Goal: Navigation & Orientation: Find specific page/section

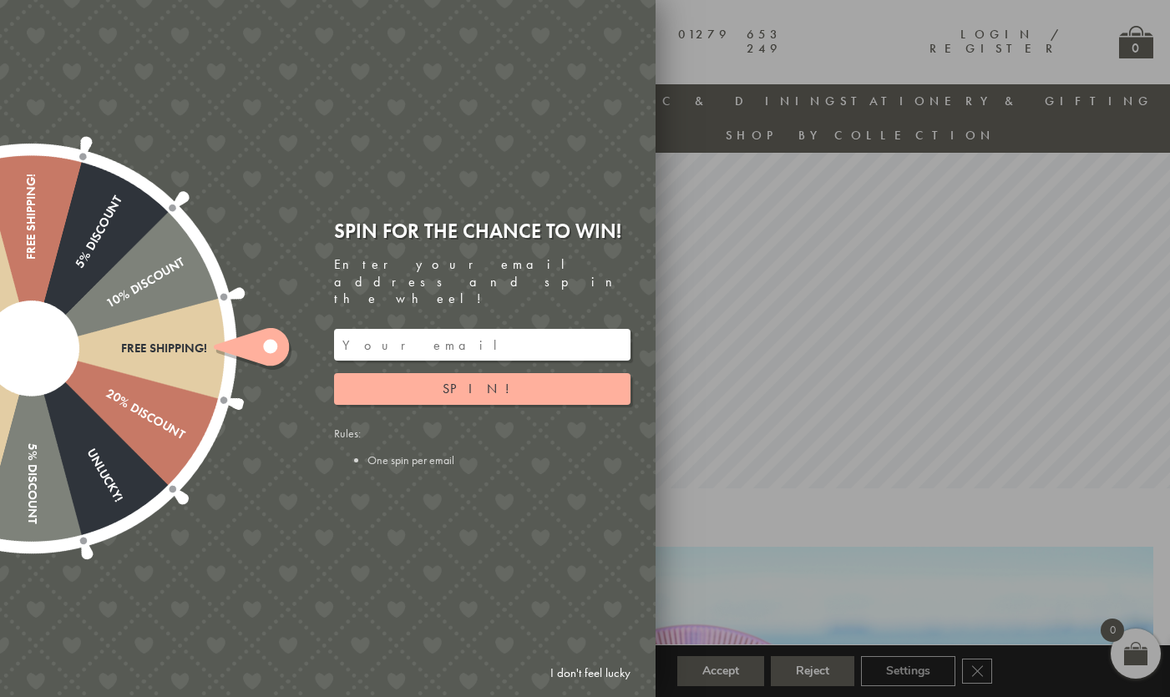
scroll to position [193, 0]
click at [701, 15] on div at bounding box center [585, 348] width 1170 height 697
click at [700, 28] on div at bounding box center [585, 348] width 1170 height 697
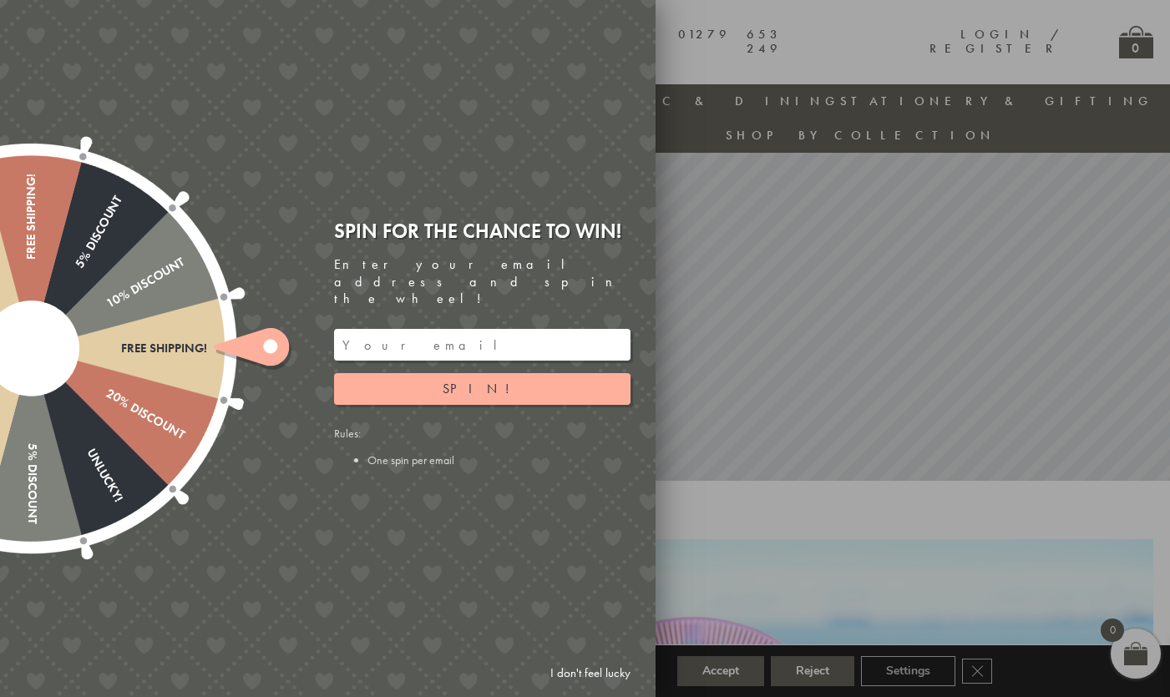
click at [595, 672] on link "I don't feel lucky" at bounding box center [590, 673] width 97 height 31
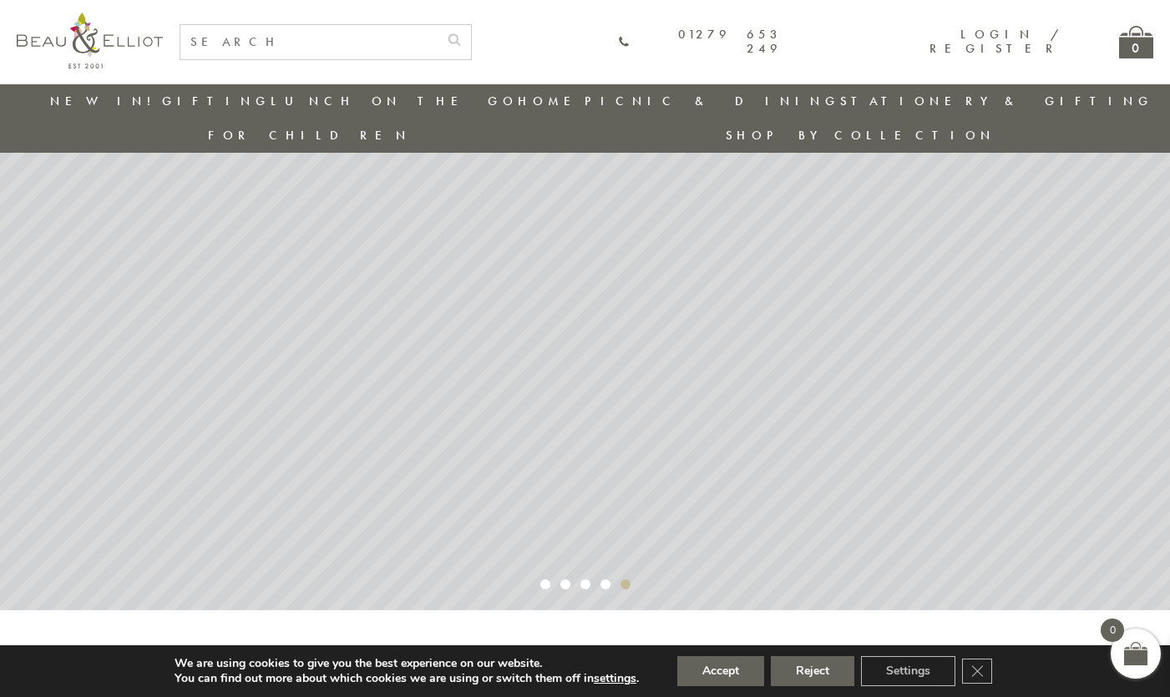
scroll to position [0, 0]
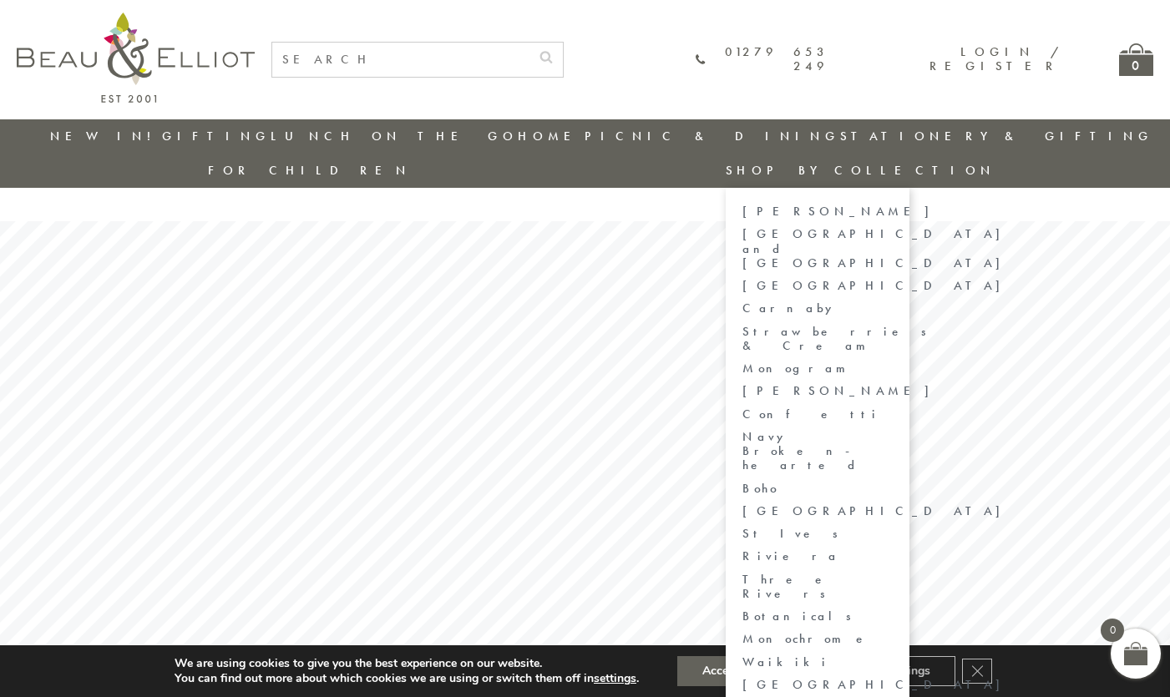
click at [893, 205] on link "[PERSON_NAME]" at bounding box center [817, 212] width 150 height 14
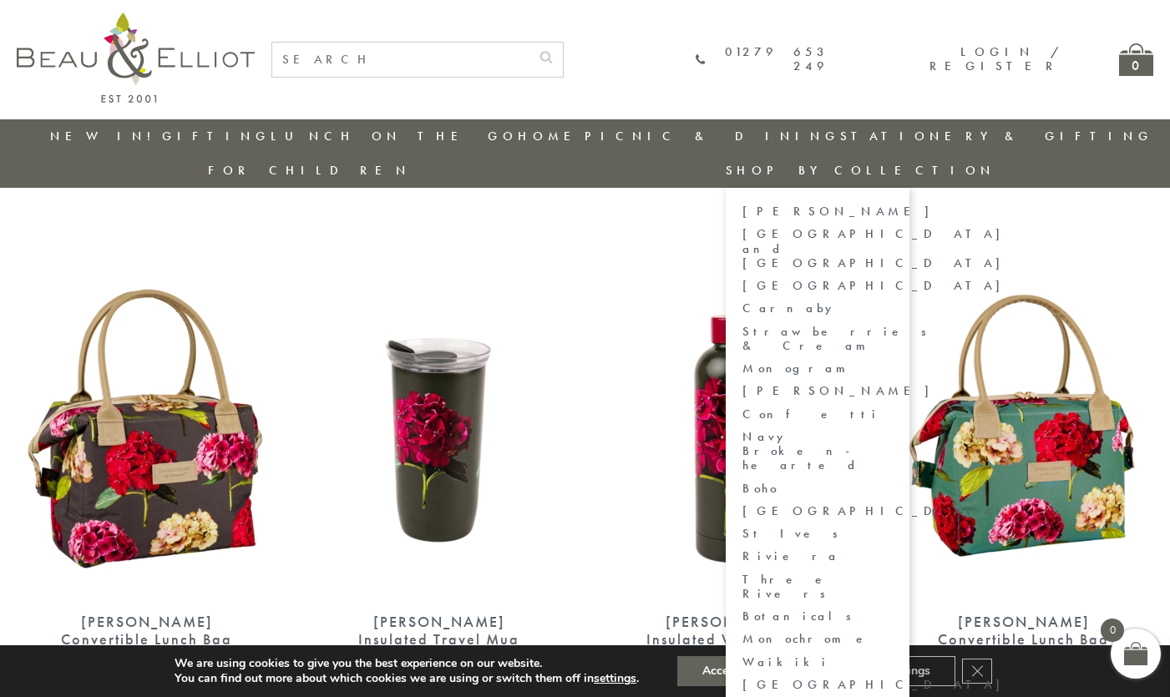
click at [893, 227] on link "[GEOGRAPHIC_DATA] and [GEOGRAPHIC_DATA]" at bounding box center [817, 248] width 150 height 43
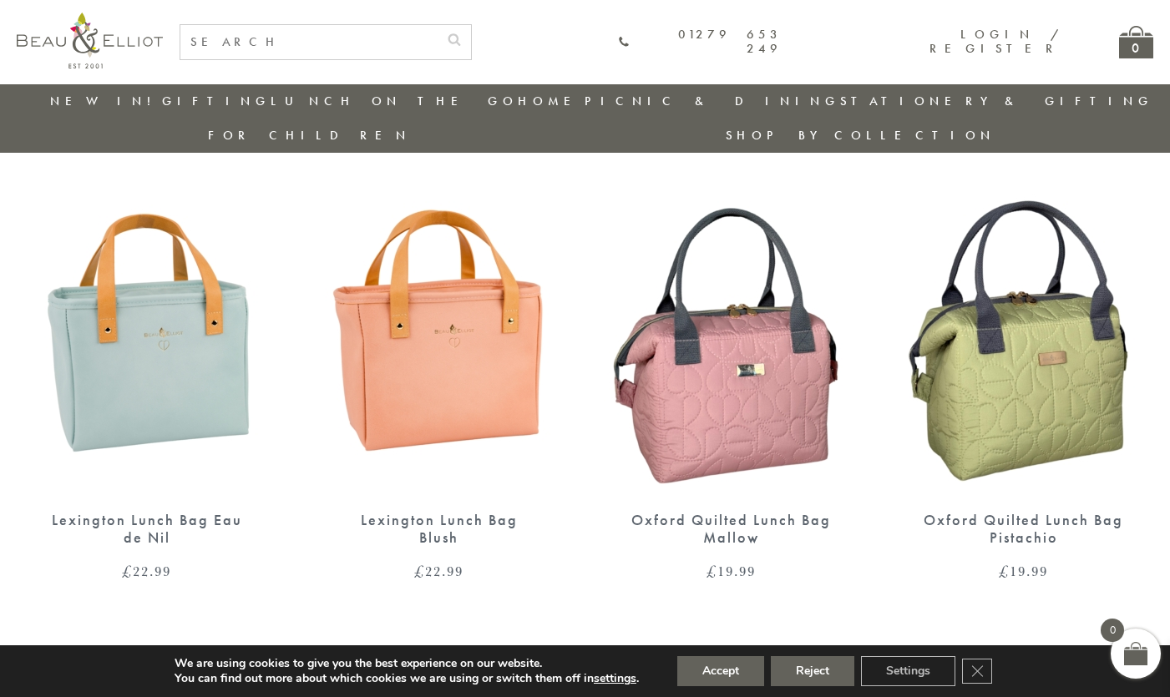
scroll to position [28, 0]
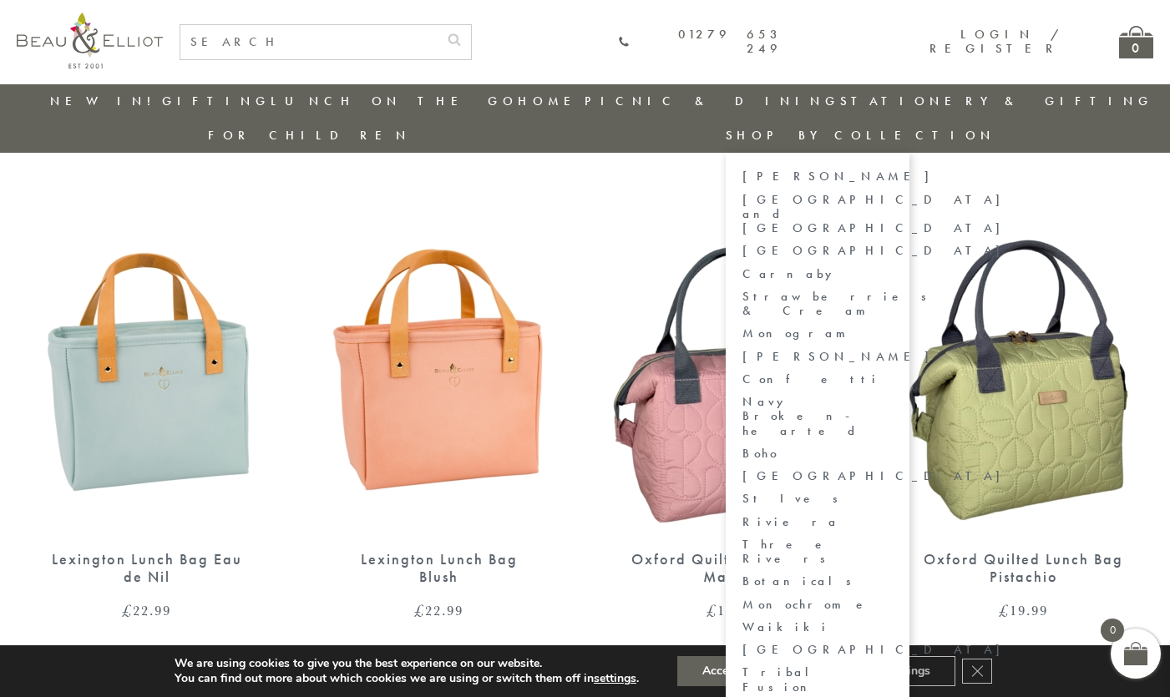
click at [893, 244] on link "[GEOGRAPHIC_DATA]" at bounding box center [817, 251] width 150 height 14
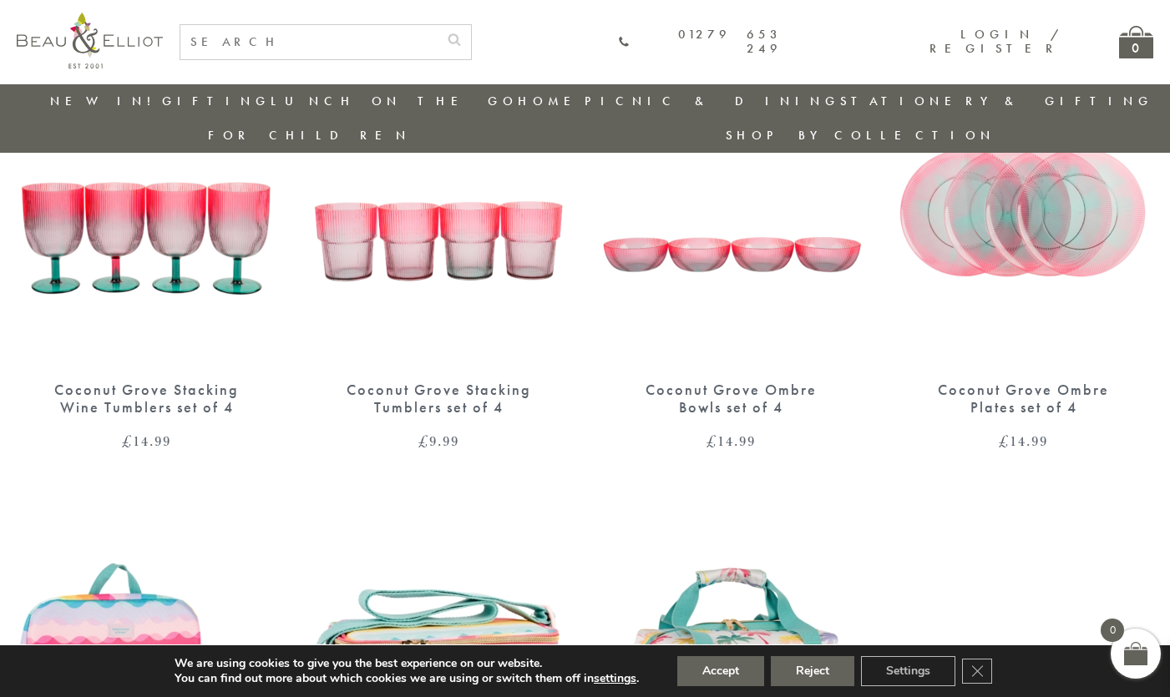
scroll to position [194, 0]
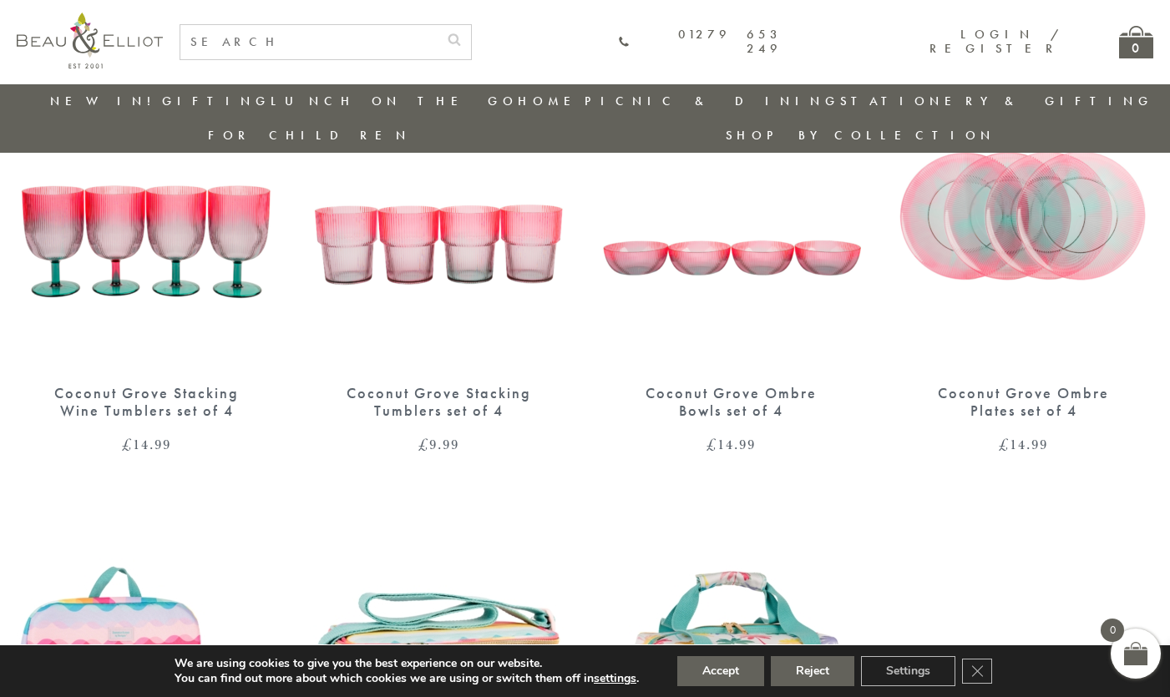
click at [147, 179] on img at bounding box center [147, 201] width 259 height 334
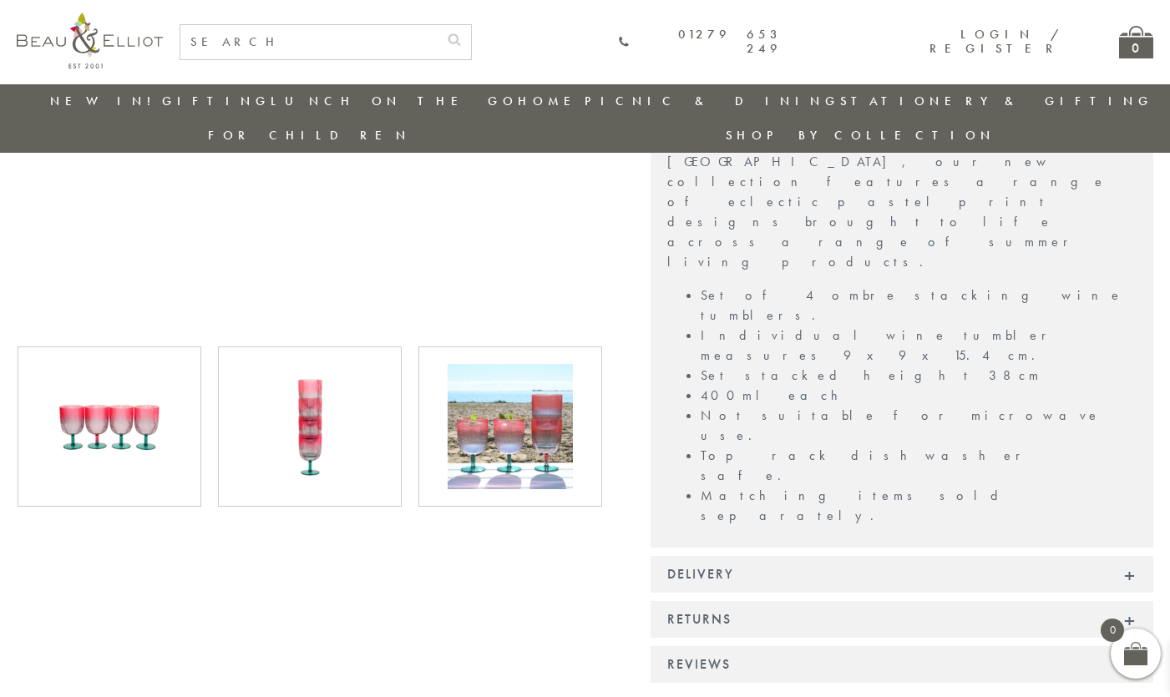
scroll to position [496, 0]
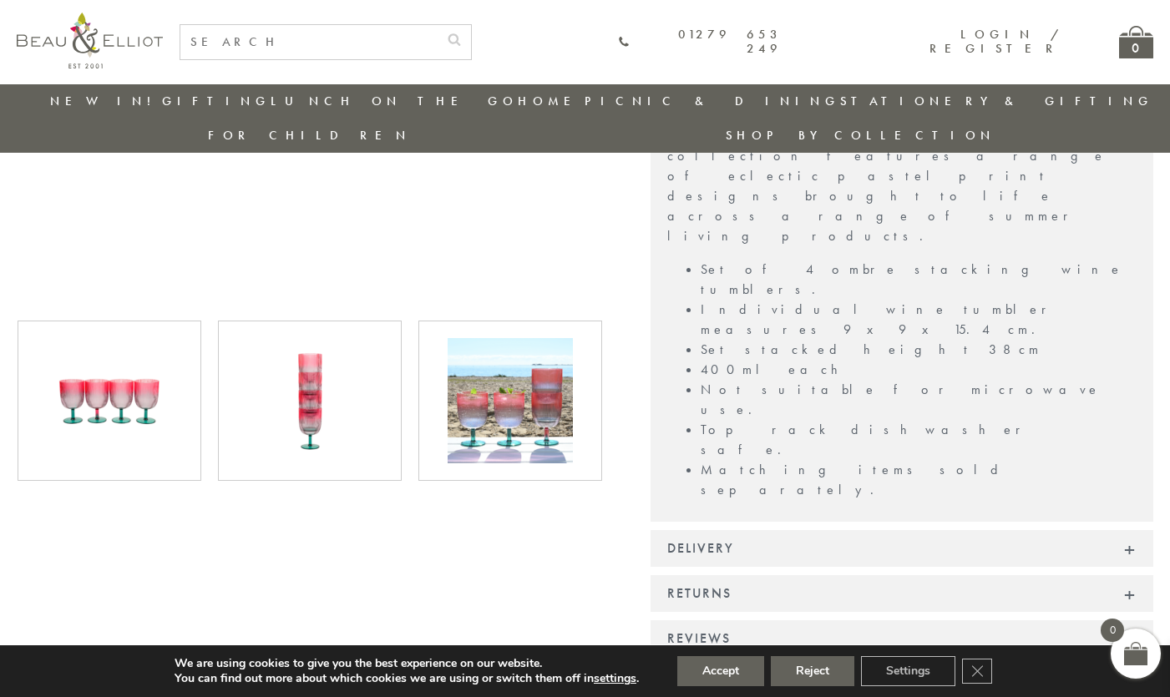
click at [302, 367] on img at bounding box center [309, 400] width 125 height 125
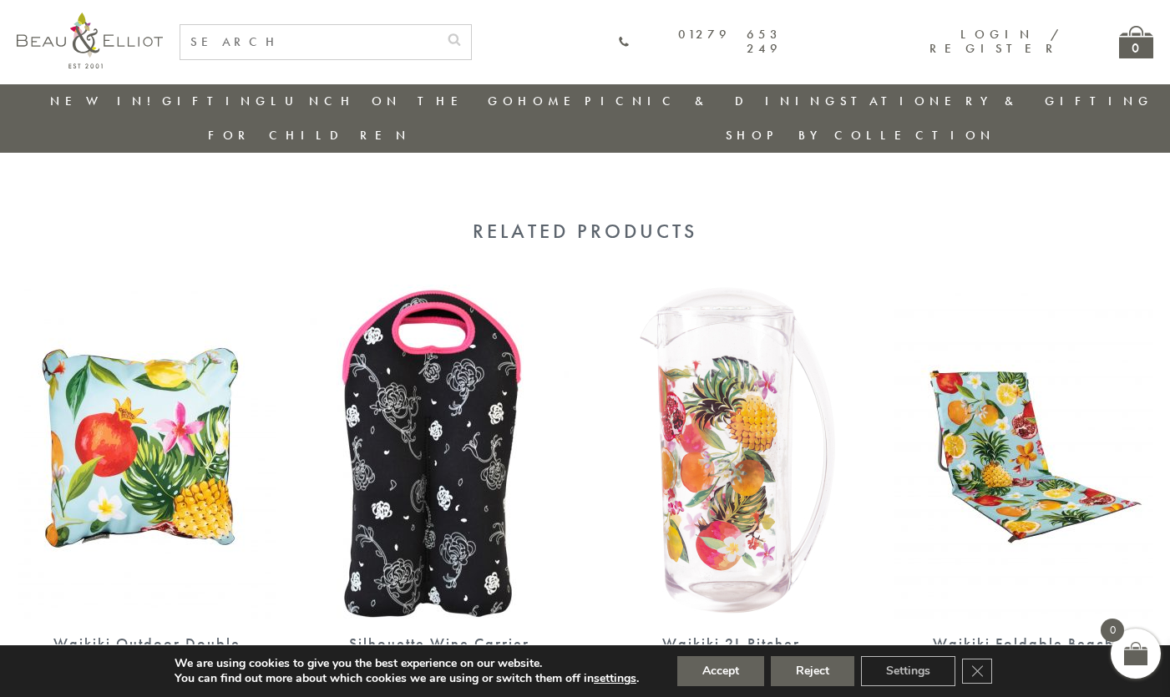
scroll to position [1027, 0]
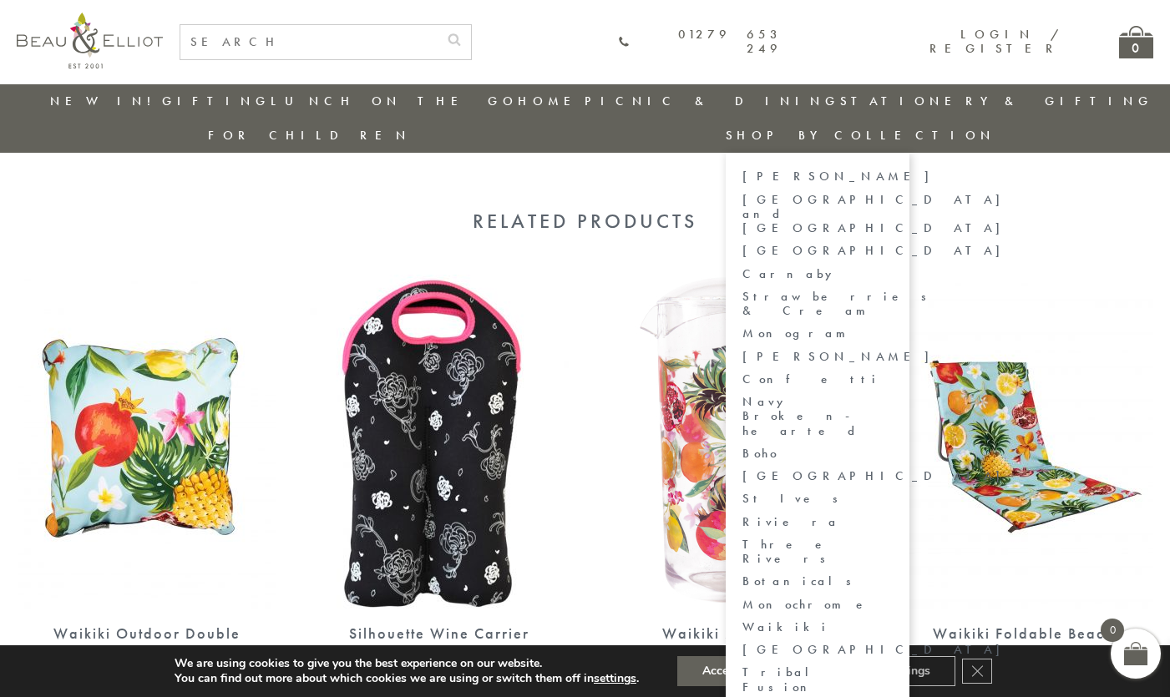
click at [893, 267] on link "Carnaby" at bounding box center [817, 274] width 150 height 14
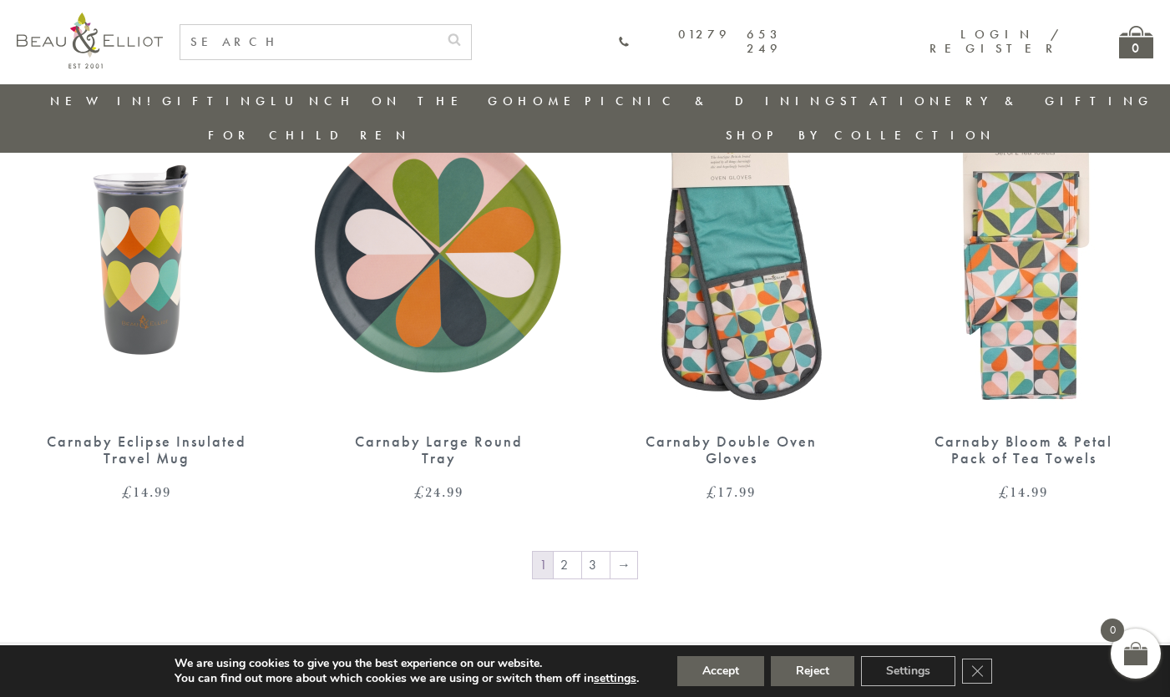
scroll to position [2110, 0]
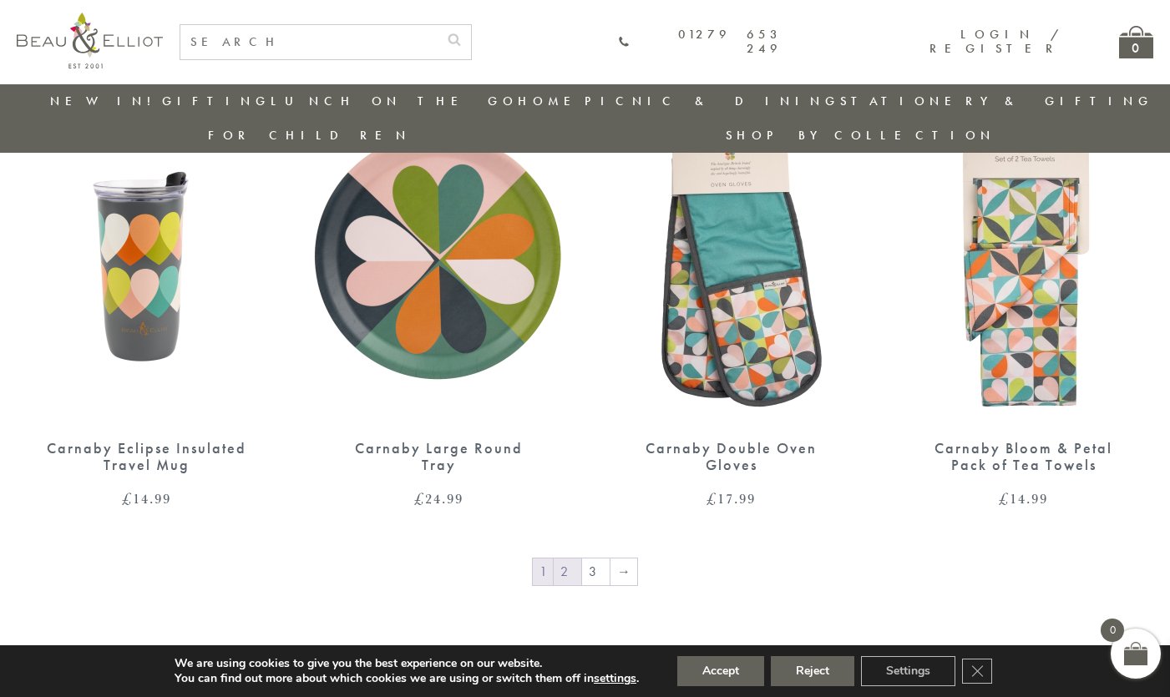
click at [567, 559] on link "2" at bounding box center [568, 572] width 28 height 27
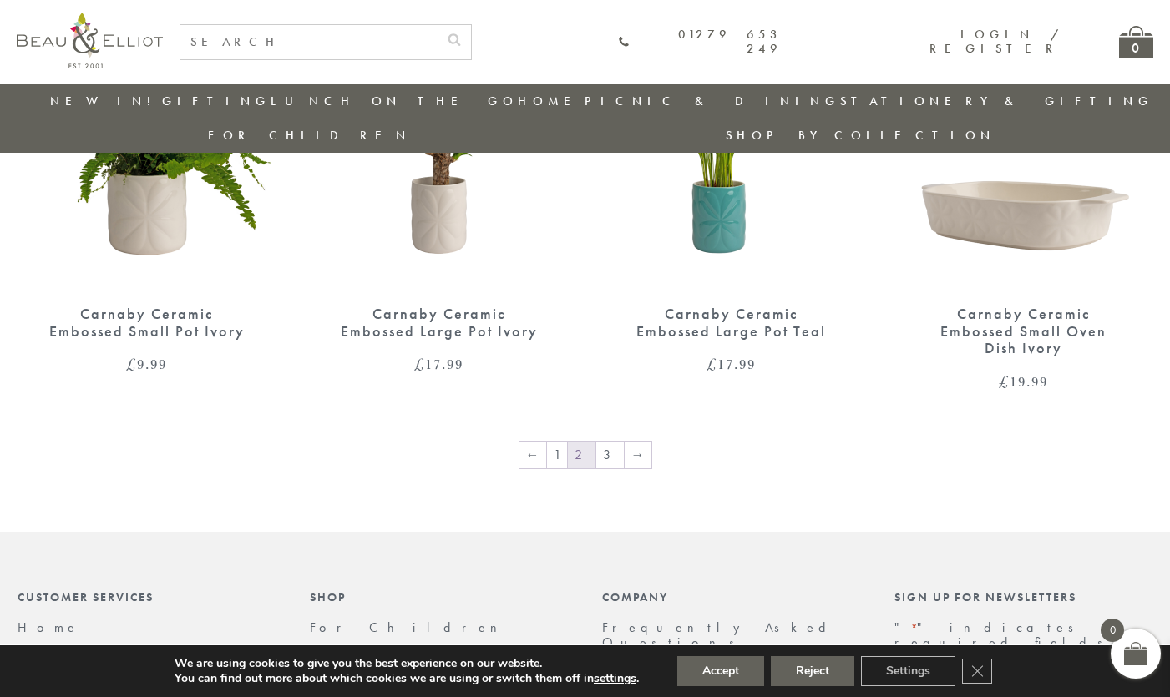
scroll to position [2259, 0]
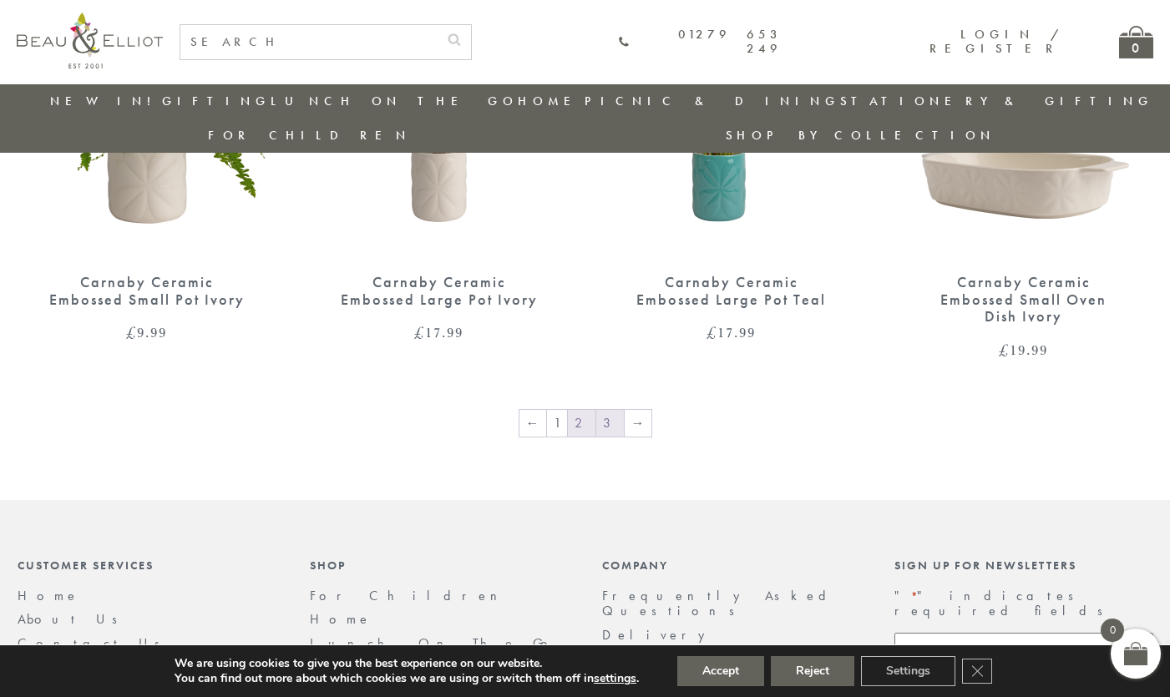
click at [600, 410] on link "3" at bounding box center [610, 423] width 28 height 27
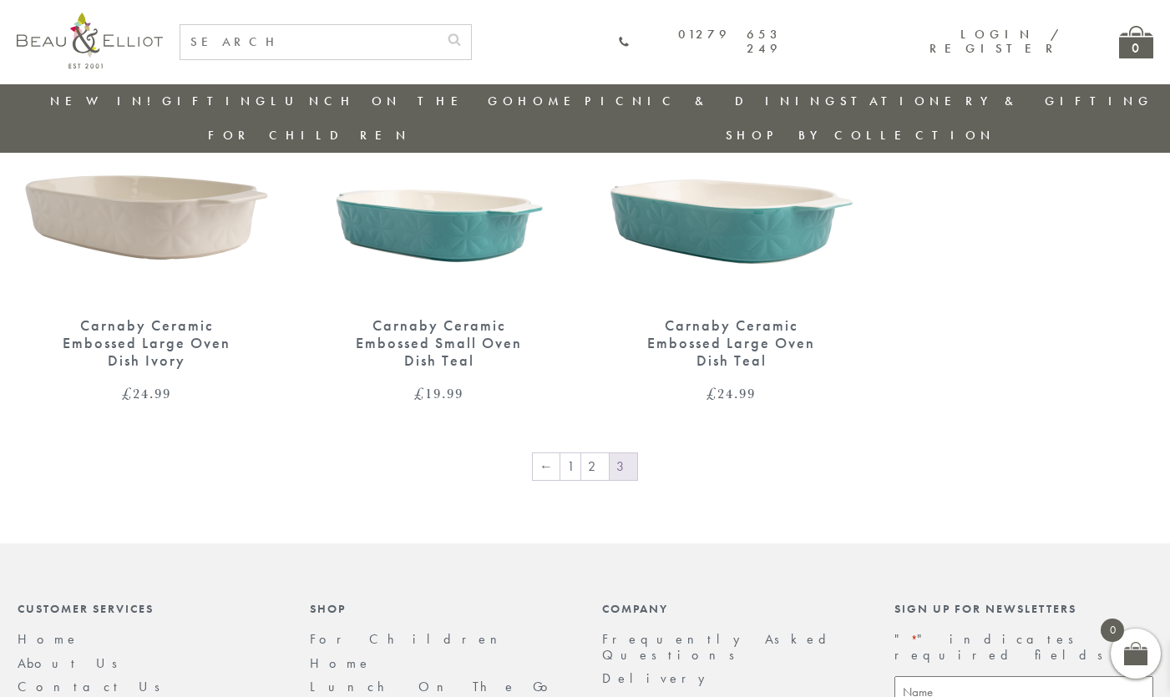
scroll to position [254, 0]
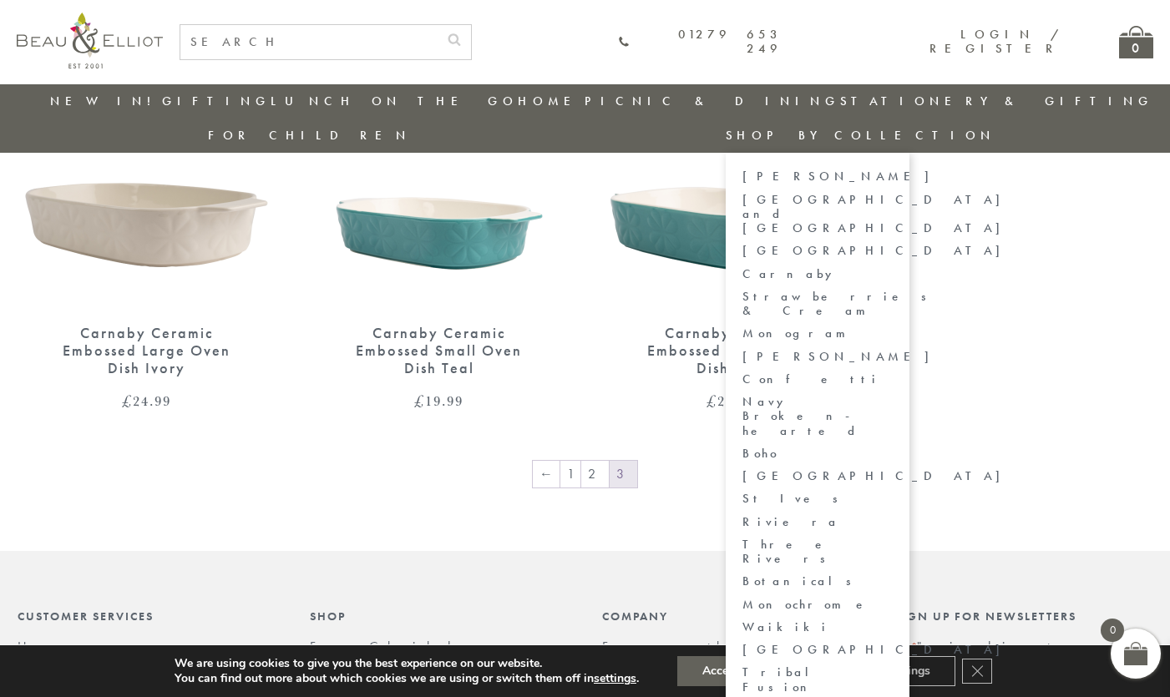
click at [893, 290] on link "Strawberries & Cream" at bounding box center [817, 304] width 150 height 29
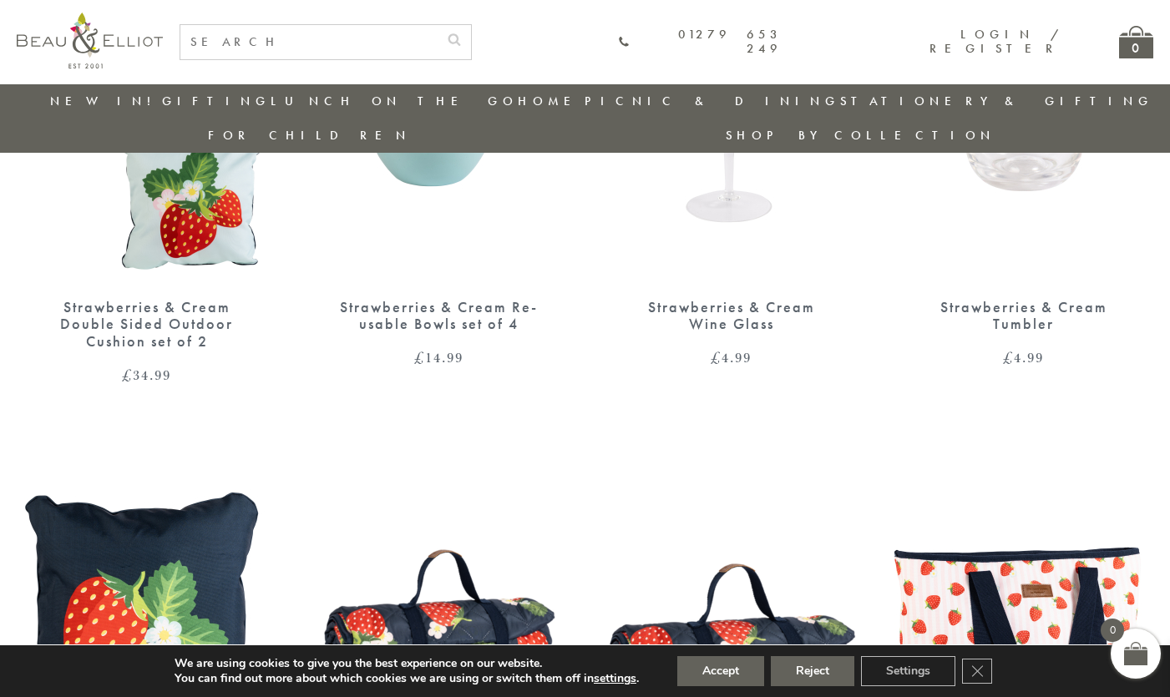
scroll to position [1787, 0]
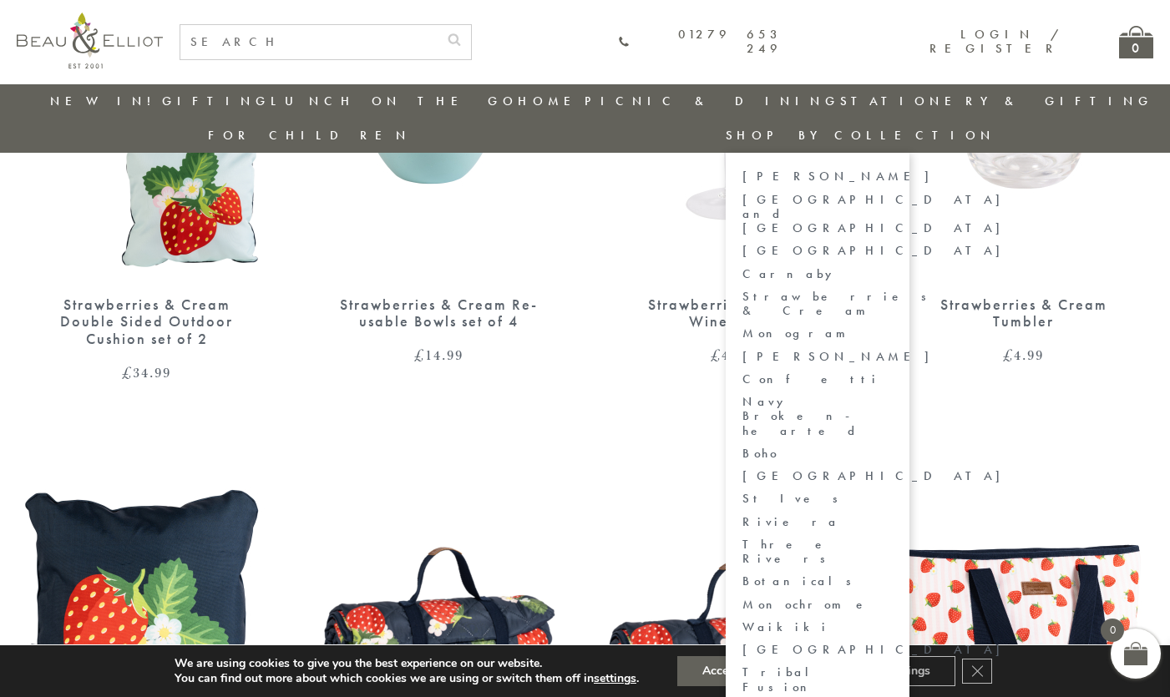
click at [893, 372] on link "Confetti" at bounding box center [817, 379] width 150 height 14
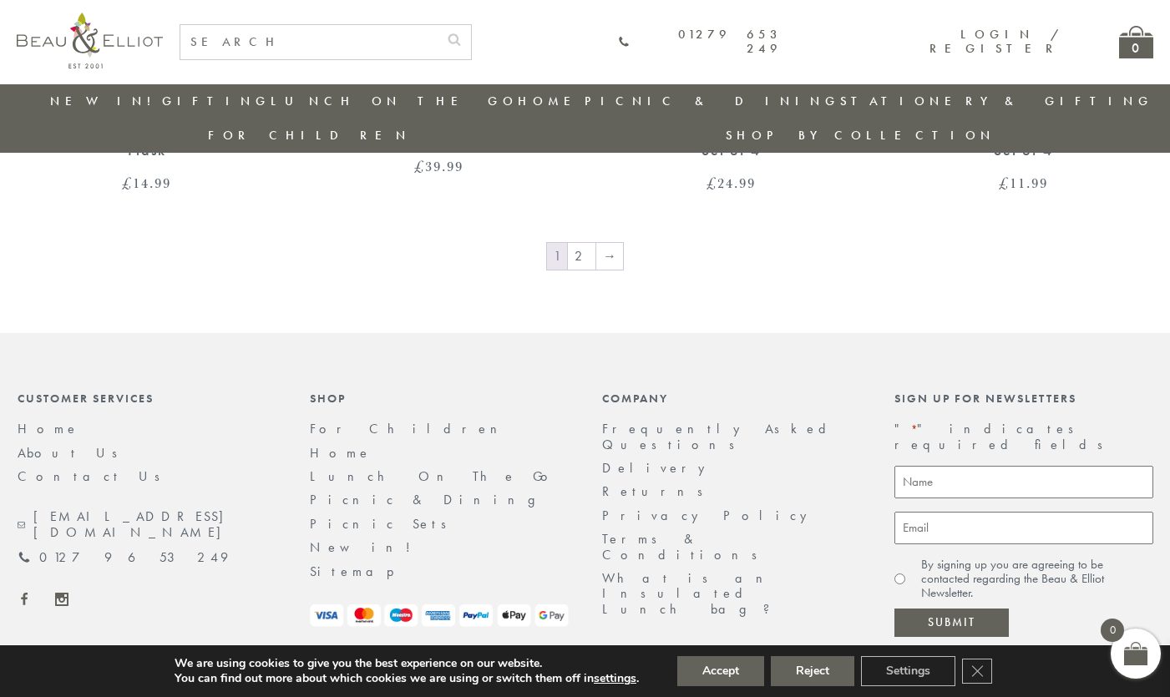
scroll to position [2419, 0]
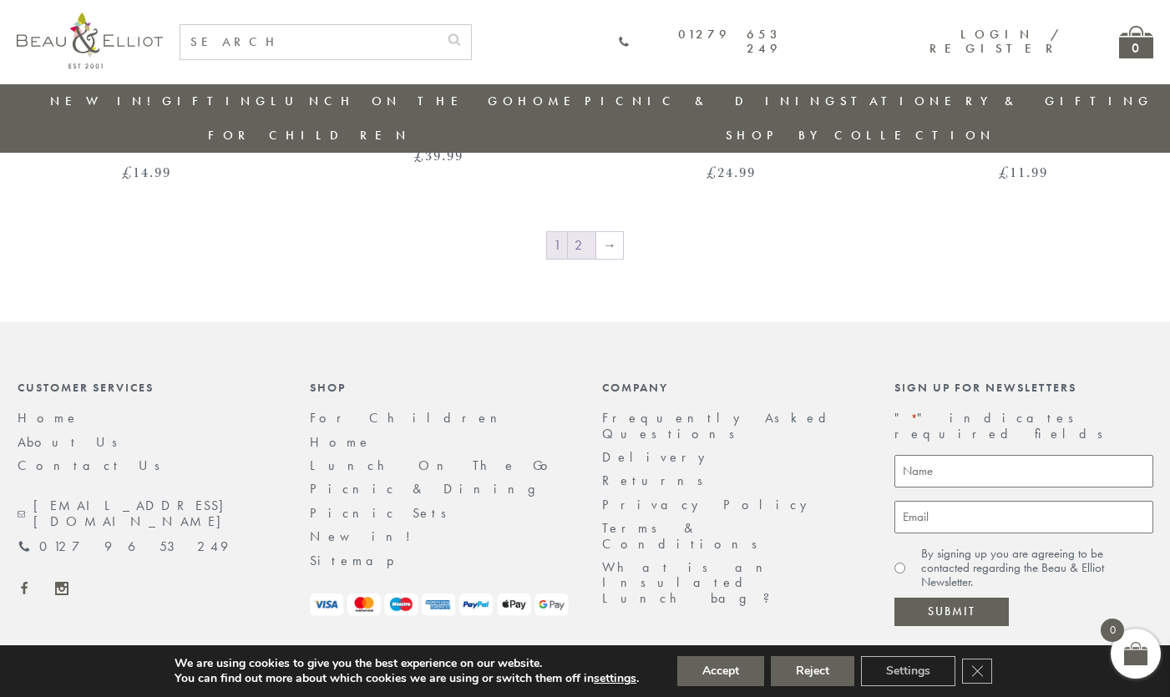
click at [579, 232] on link "2" at bounding box center [582, 245] width 28 height 27
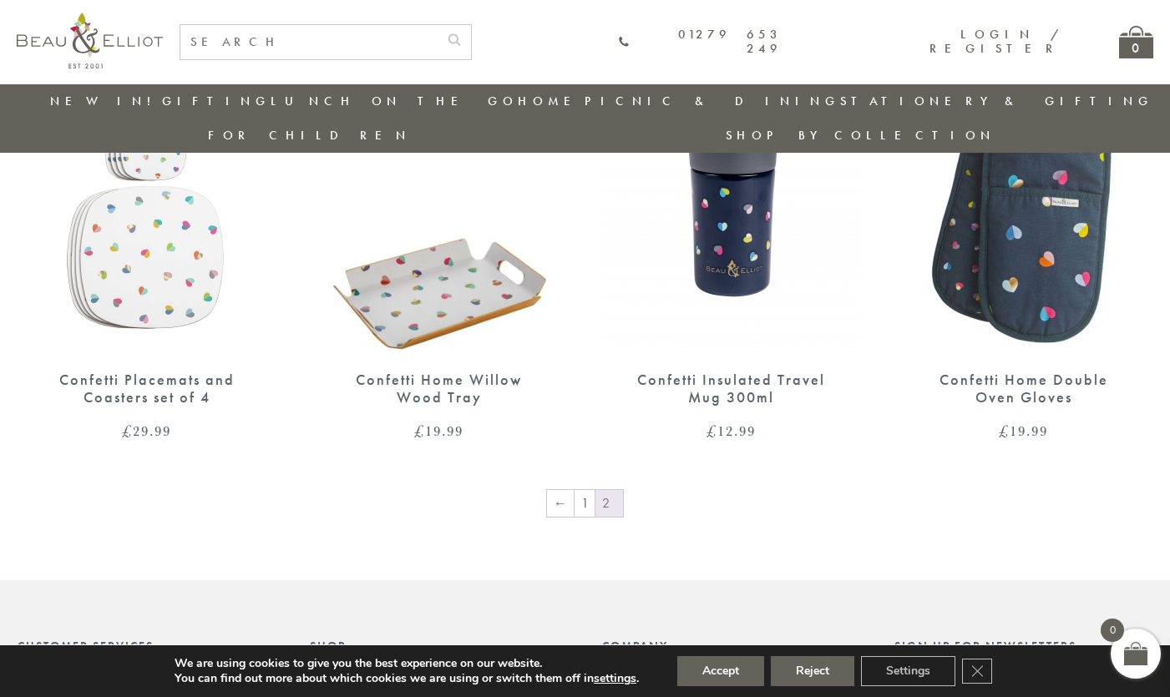
scroll to position [247, 0]
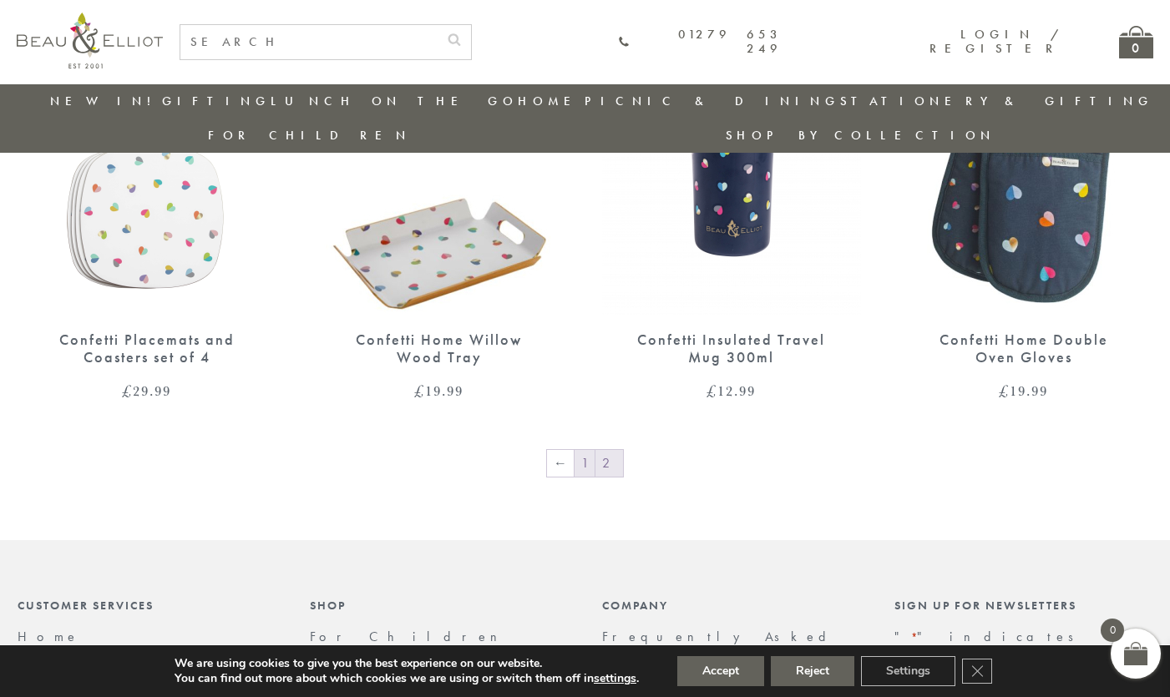
click at [595, 450] on link "1" at bounding box center [585, 463] width 20 height 27
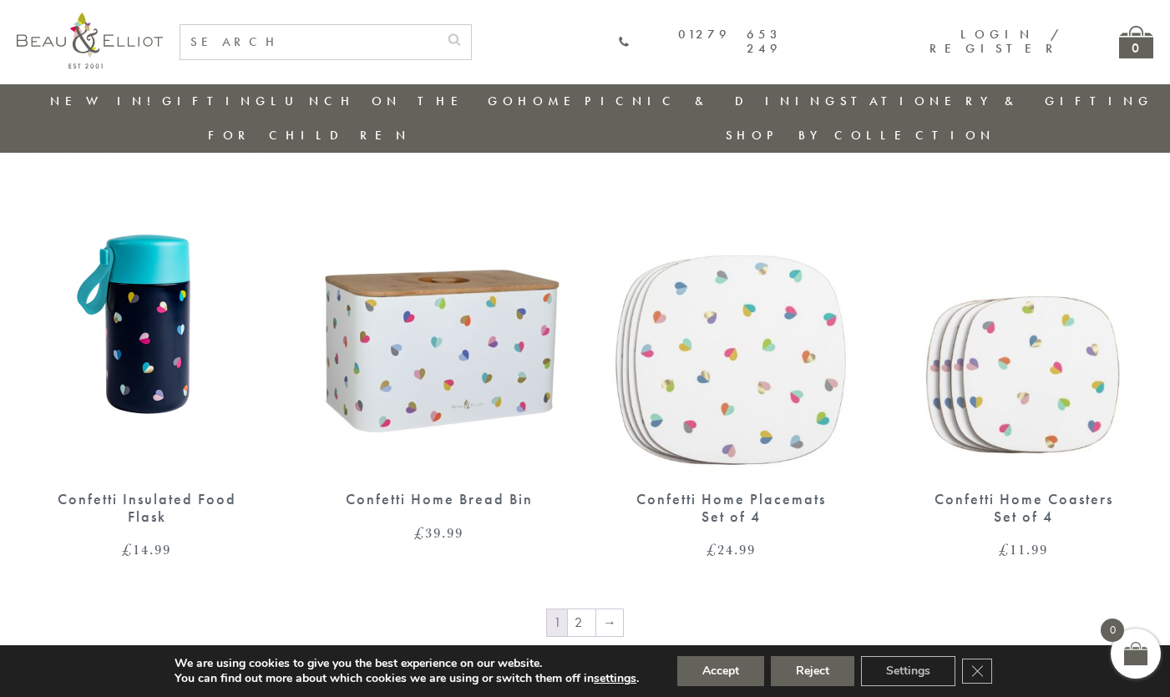
scroll to position [2032, 0]
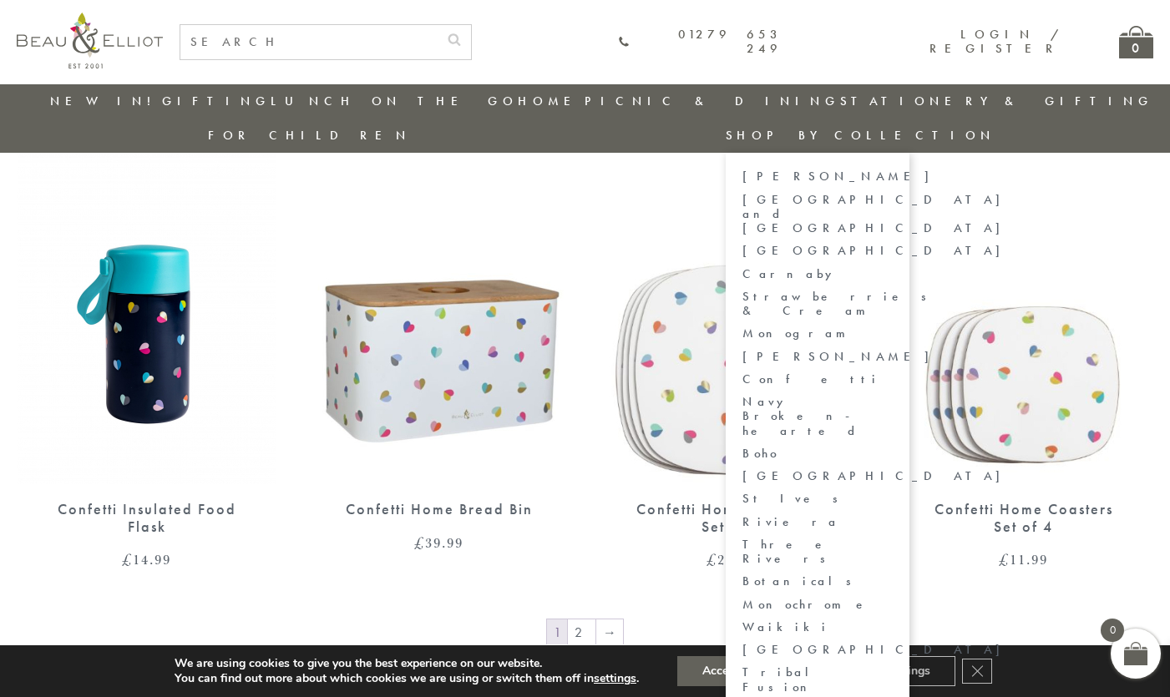
click at [893, 598] on link "Monochrome" at bounding box center [817, 605] width 150 height 14
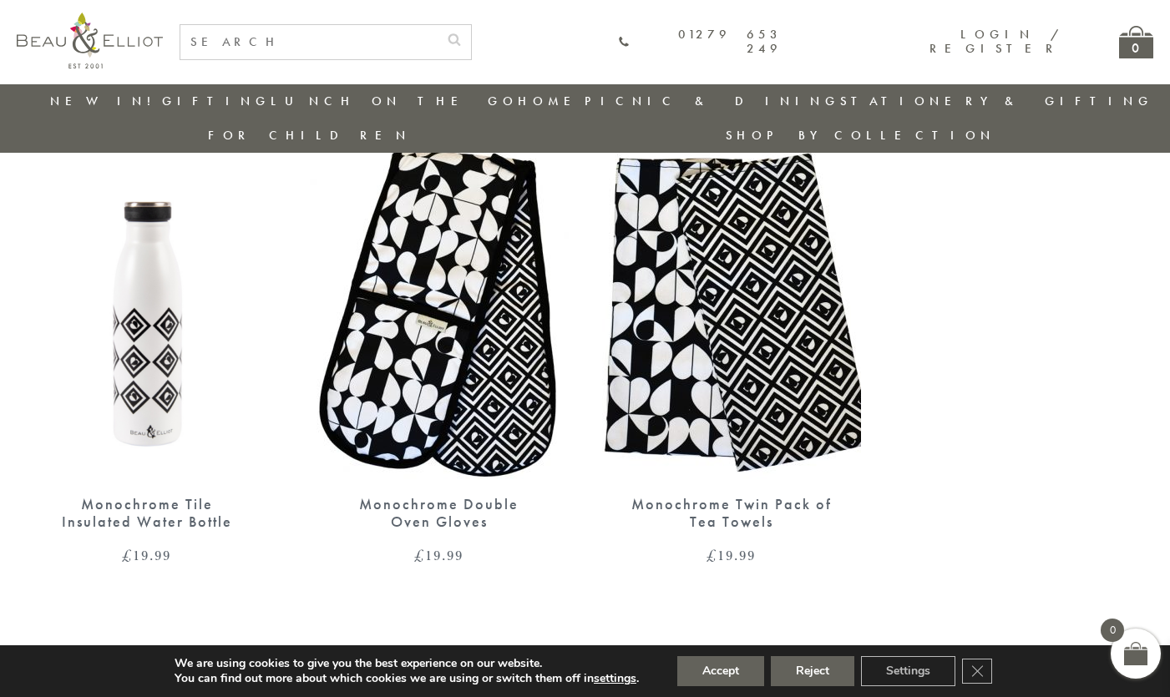
scroll to position [85, 0]
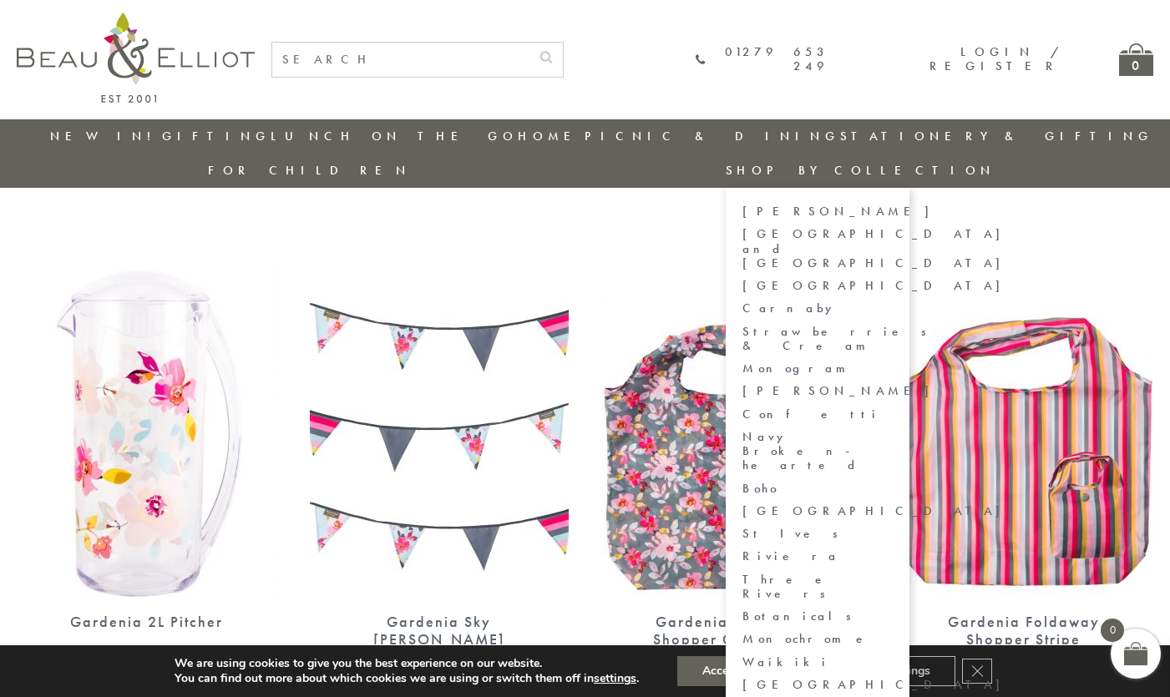
click at [893, 610] on link "Botanicals" at bounding box center [817, 617] width 150 height 14
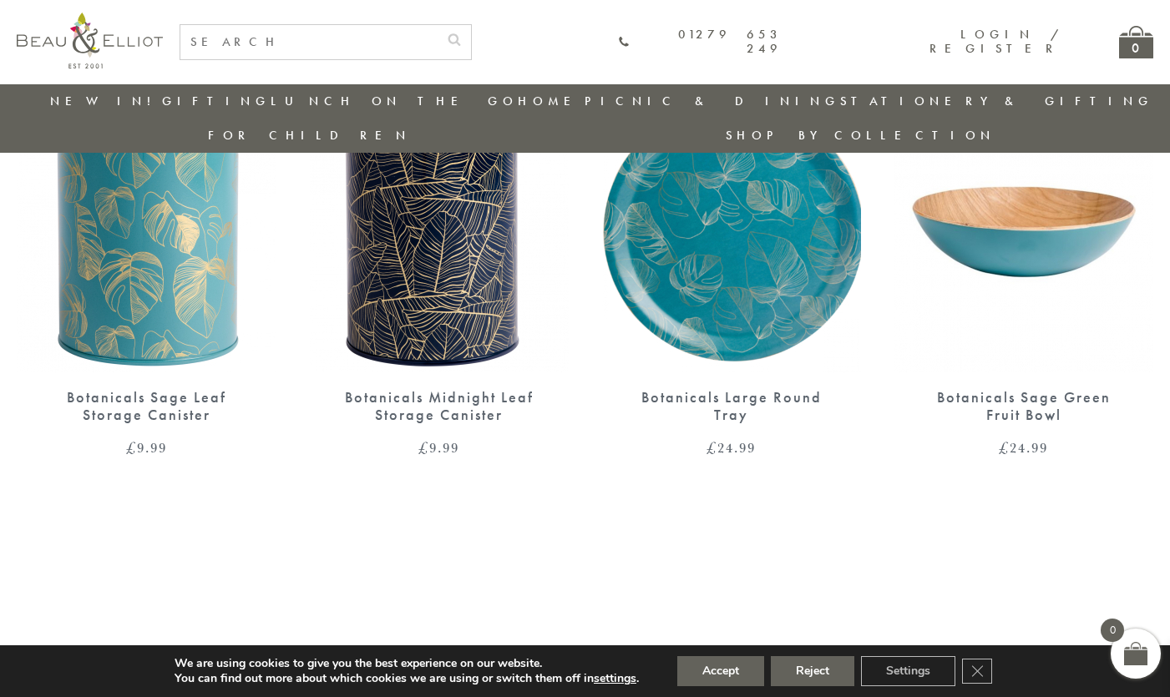
scroll to position [695, 0]
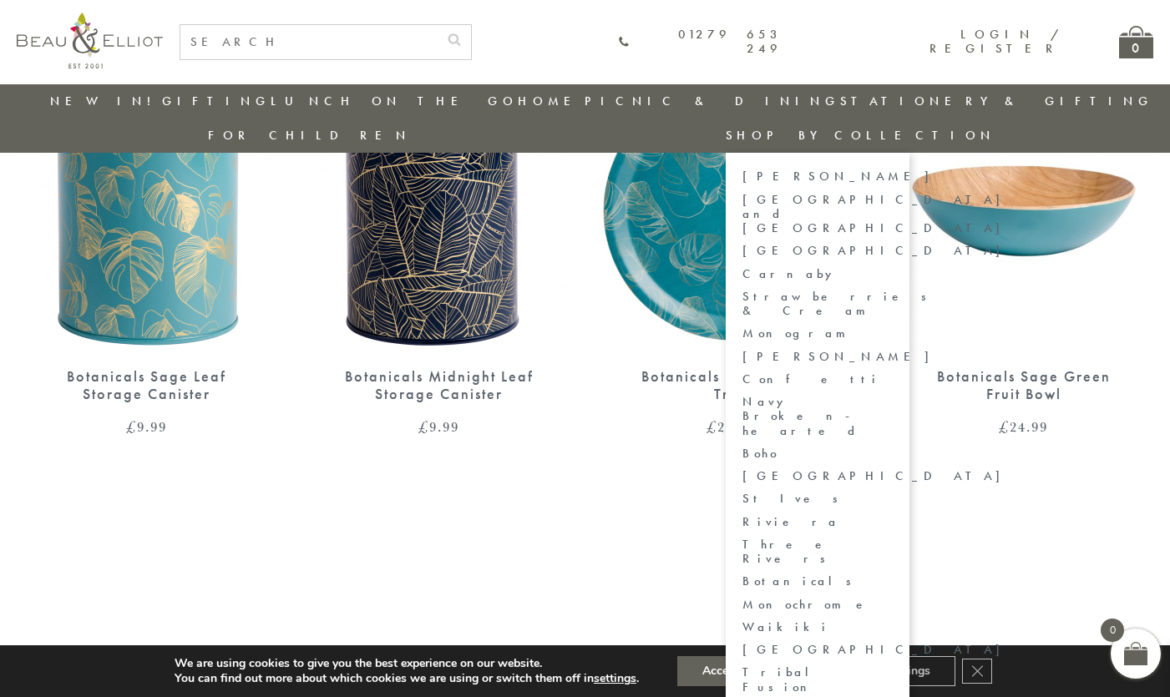
click at [893, 469] on link "[GEOGRAPHIC_DATA]" at bounding box center [817, 476] width 150 height 14
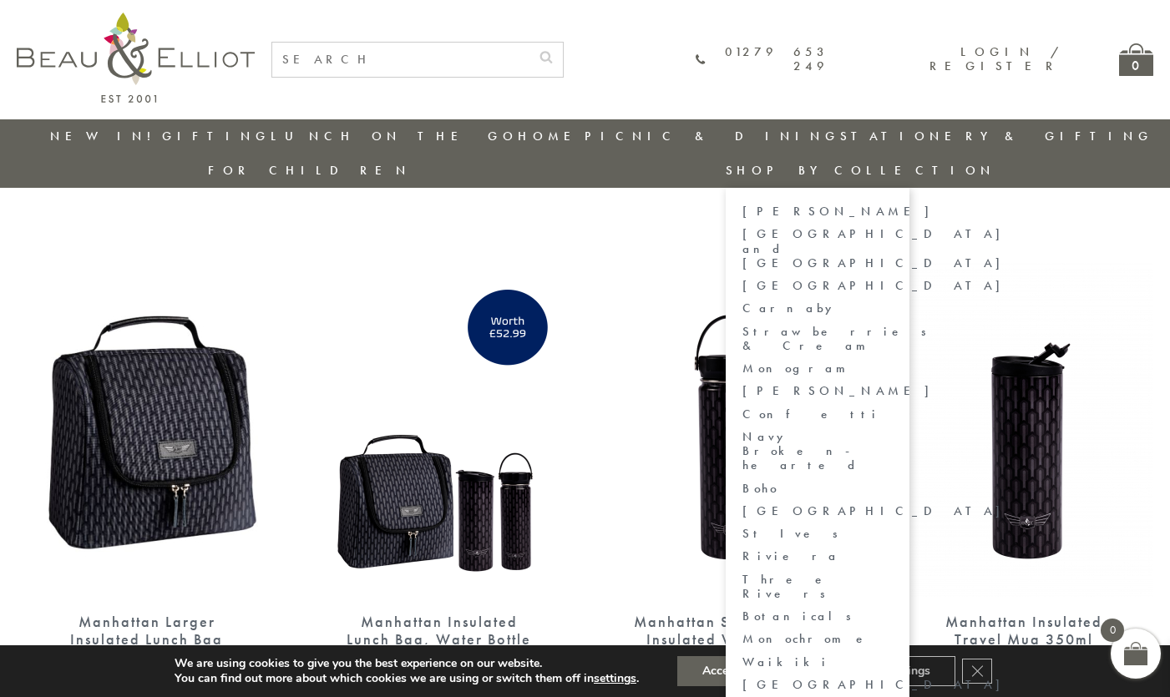
click at [893, 430] on link "Navy Broken-hearted" at bounding box center [817, 451] width 150 height 43
